Goal: Find specific page/section: Find specific page/section

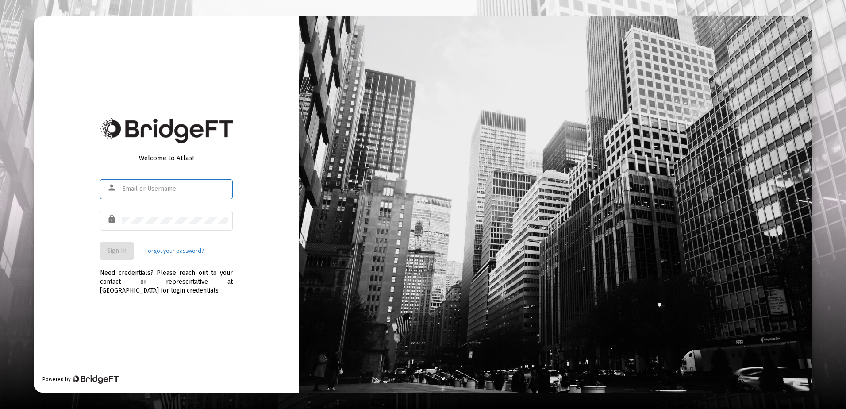
type input "rrickey@straightline.com"
click at [127, 250] on button "Sign In" at bounding box center [117, 251] width 34 height 18
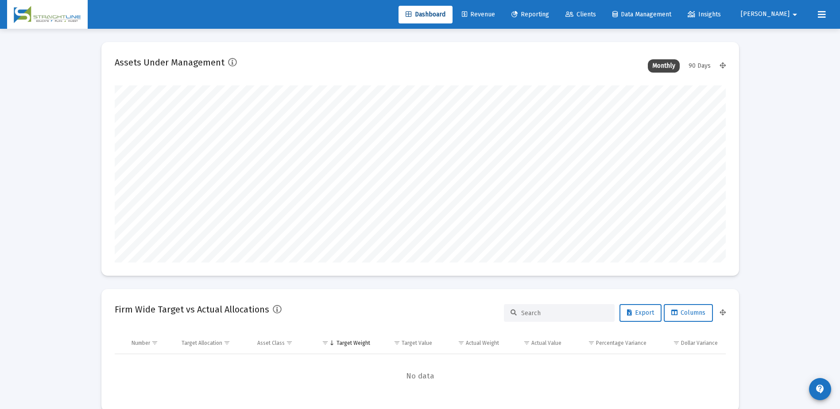
scroll to position [177, 329]
type input "[DATE]"
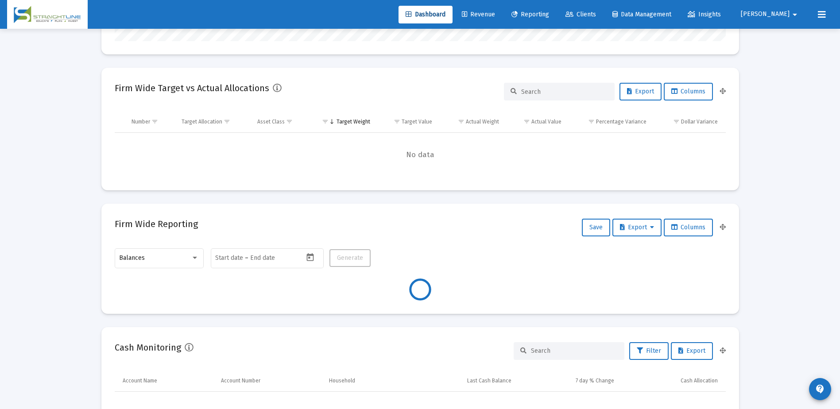
scroll to position [241, 0]
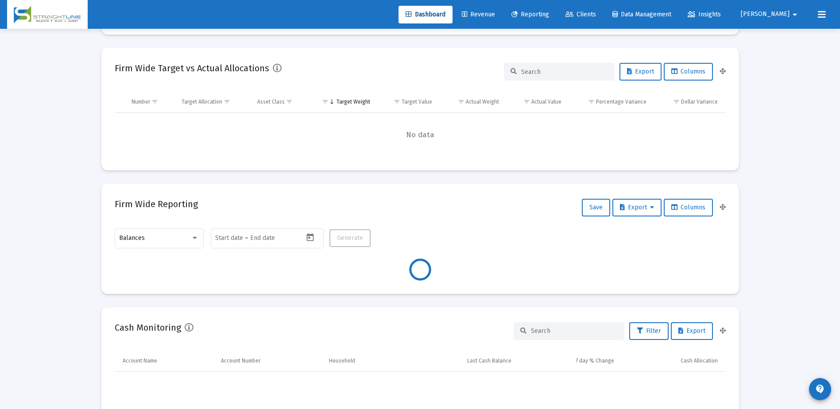
type input "[DATE]"
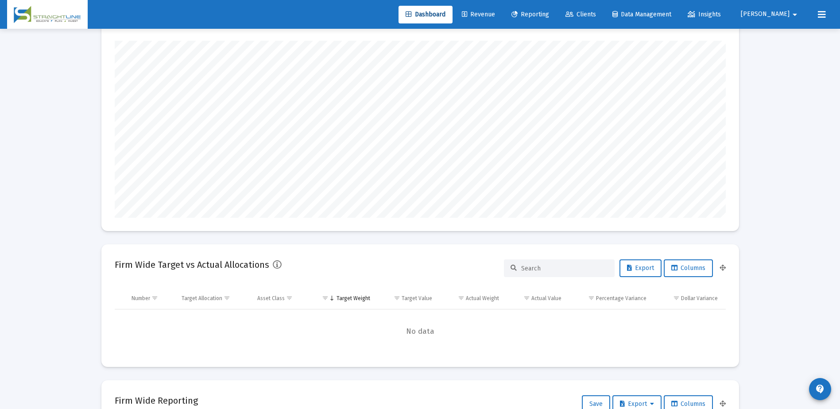
scroll to position [44, 0]
click at [596, 14] on span "Clients" at bounding box center [580, 15] width 31 height 8
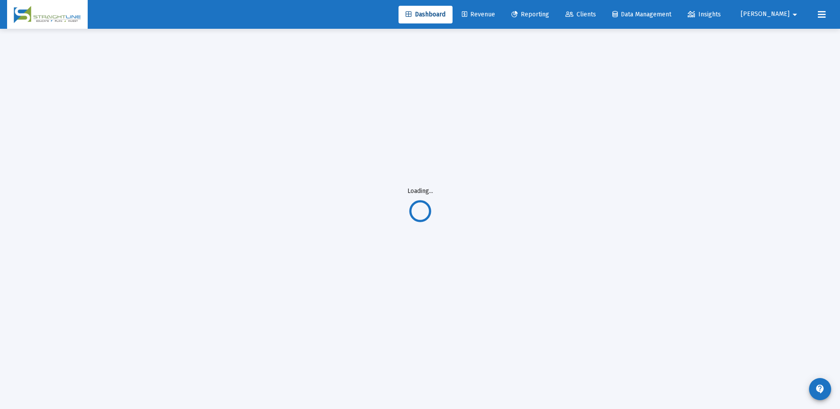
scroll to position [29, 0]
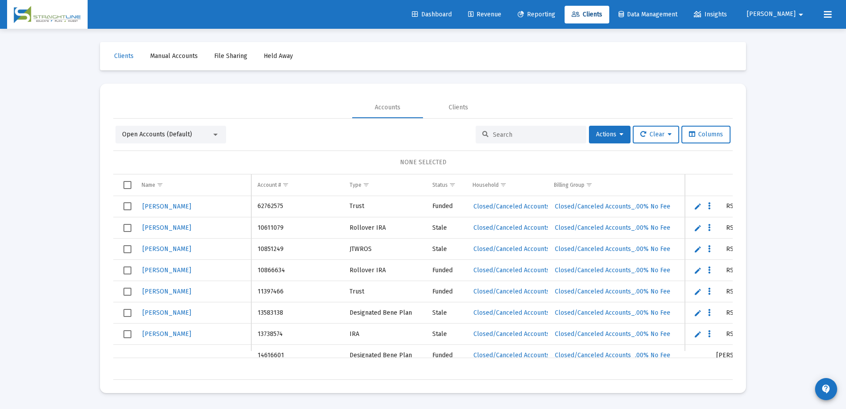
click at [531, 132] on input at bounding box center [536, 135] width 87 height 8
type input "c"
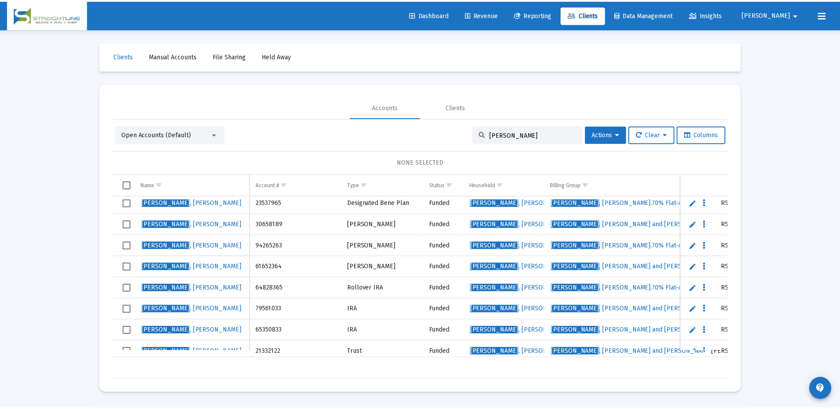
scroll to position [100, 0]
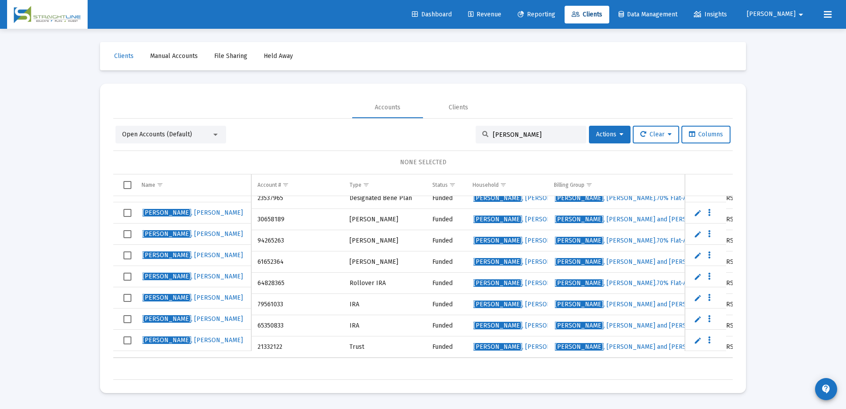
type input "[PERSON_NAME]"
click at [174, 341] on span "[PERSON_NAME]" at bounding box center [193, 340] width 100 height 8
